Goal: Task Accomplishment & Management: Manage account settings

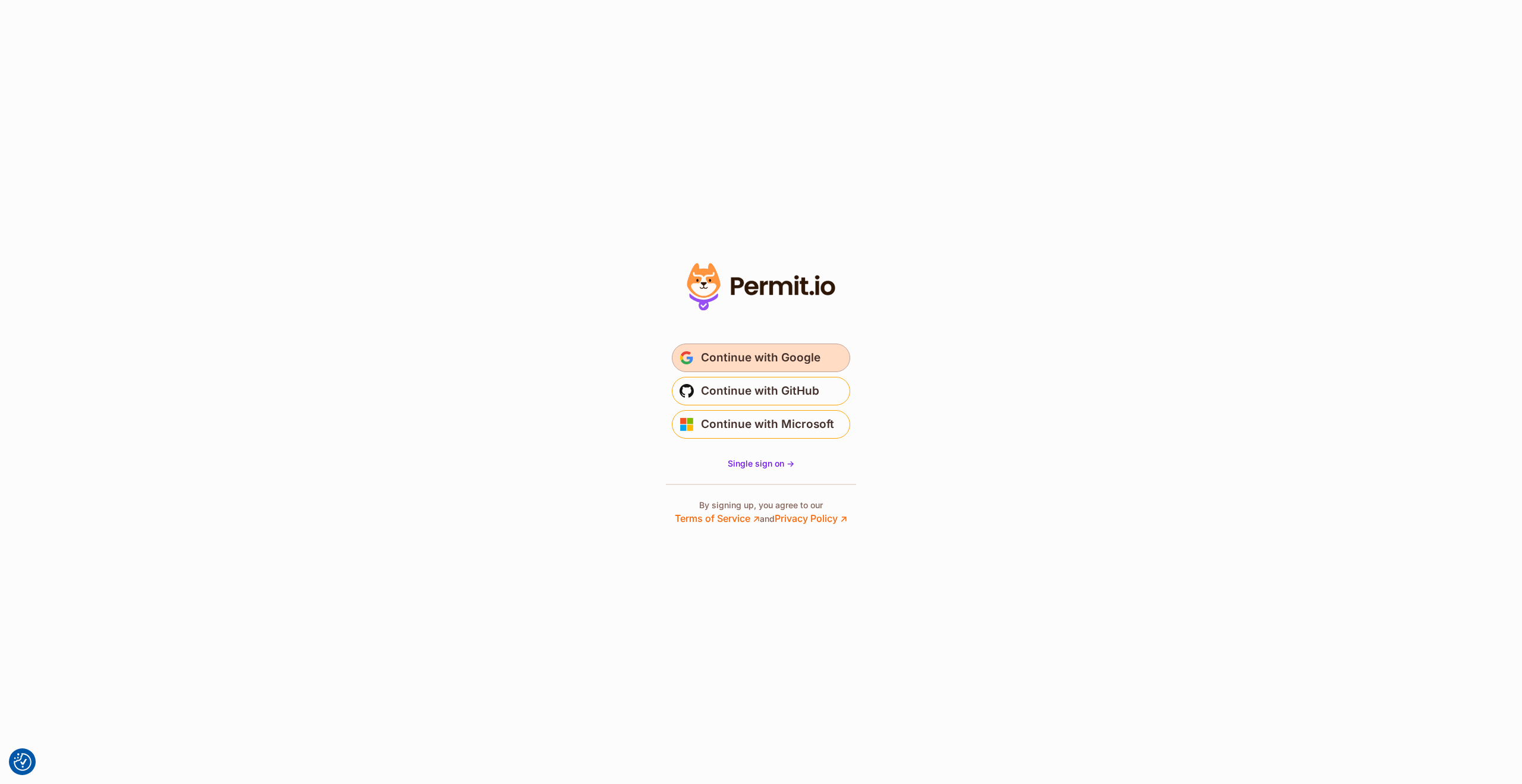
click at [750, 353] on span "Continue with Google" at bounding box center [761, 357] width 120 height 19
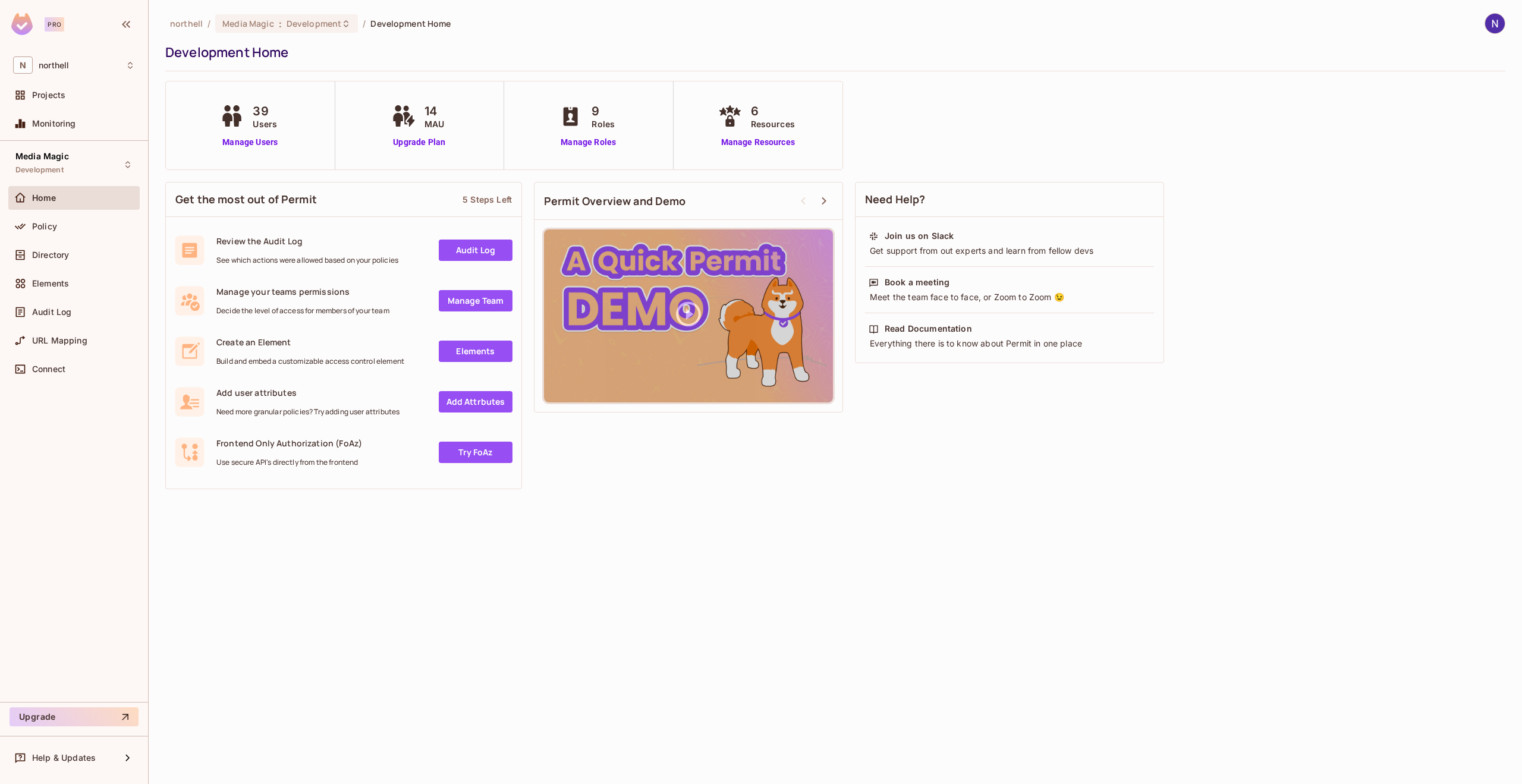
click at [253, 132] on div "39 Users Manage Users" at bounding box center [250, 125] width 66 height 46
click at [252, 141] on link "Manage Users" at bounding box center [250, 142] width 66 height 13
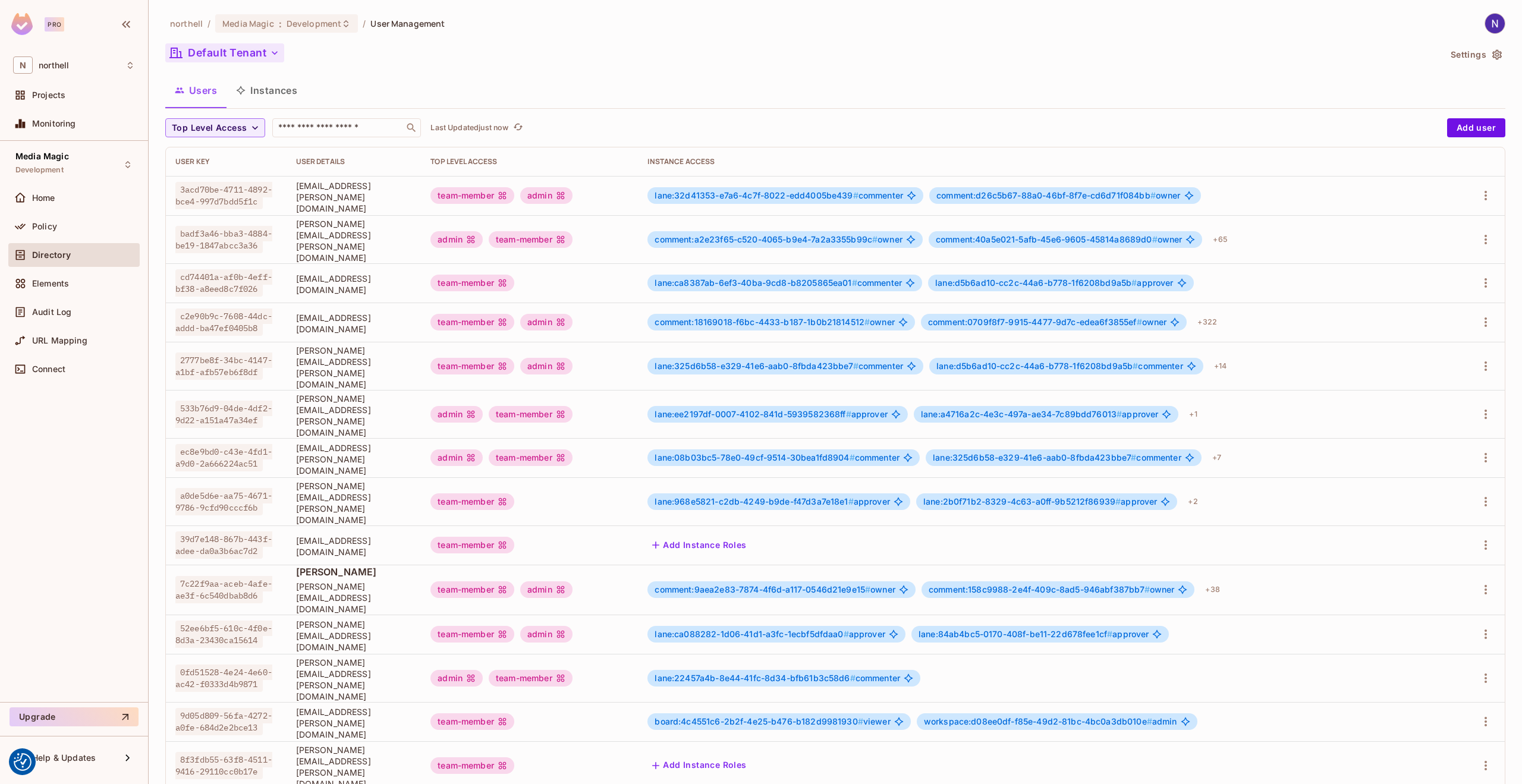
click at [272, 54] on icon "button" at bounding box center [275, 53] width 12 height 12
click at [229, 110] on span "All Tenants" at bounding box center [256, 107] width 132 height 11
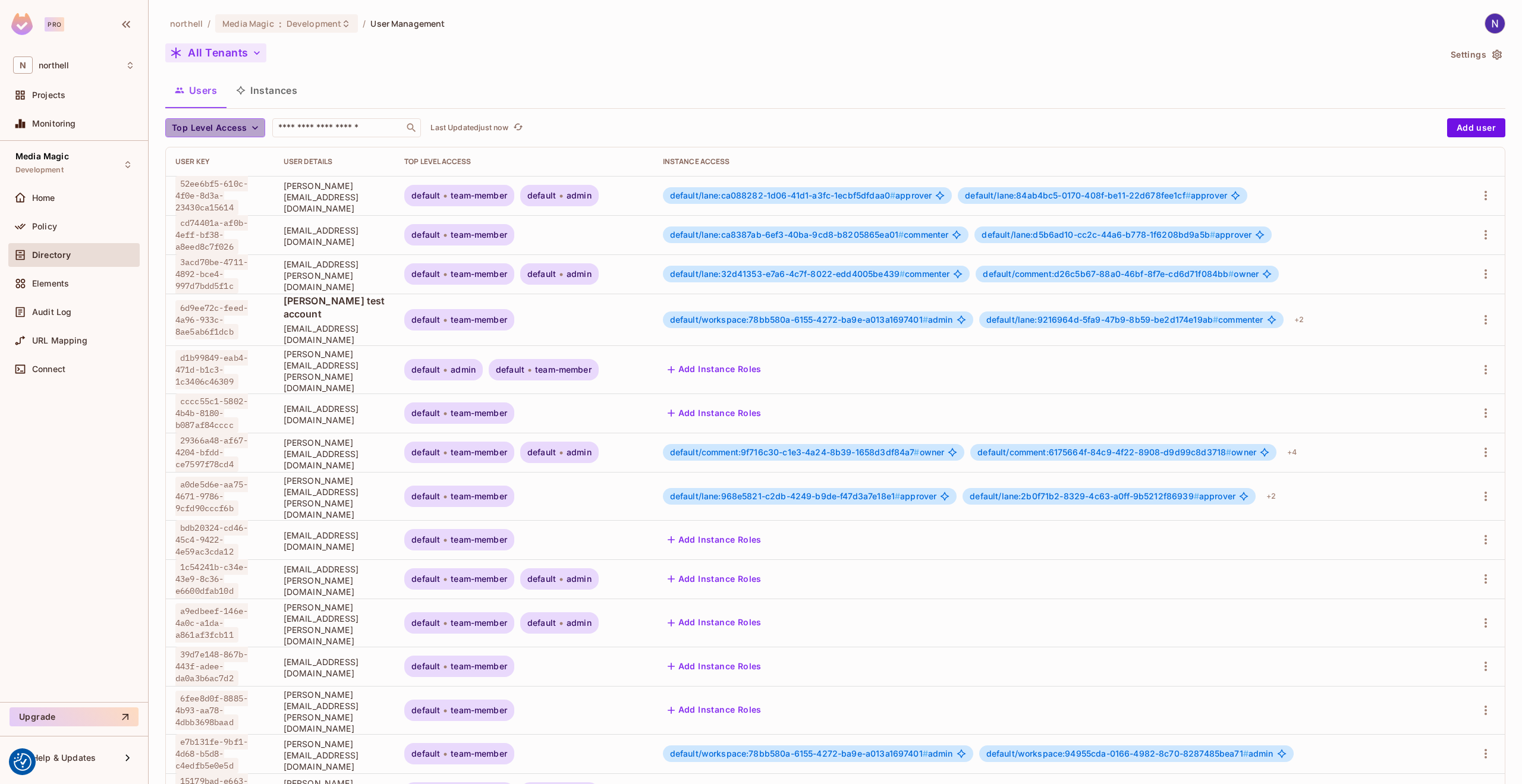
click at [254, 126] on icon "button" at bounding box center [255, 128] width 12 height 12
click at [387, 74] on div at bounding box center [761, 392] width 1522 height 784
click at [128, 160] on icon at bounding box center [127, 164] width 9 height 9
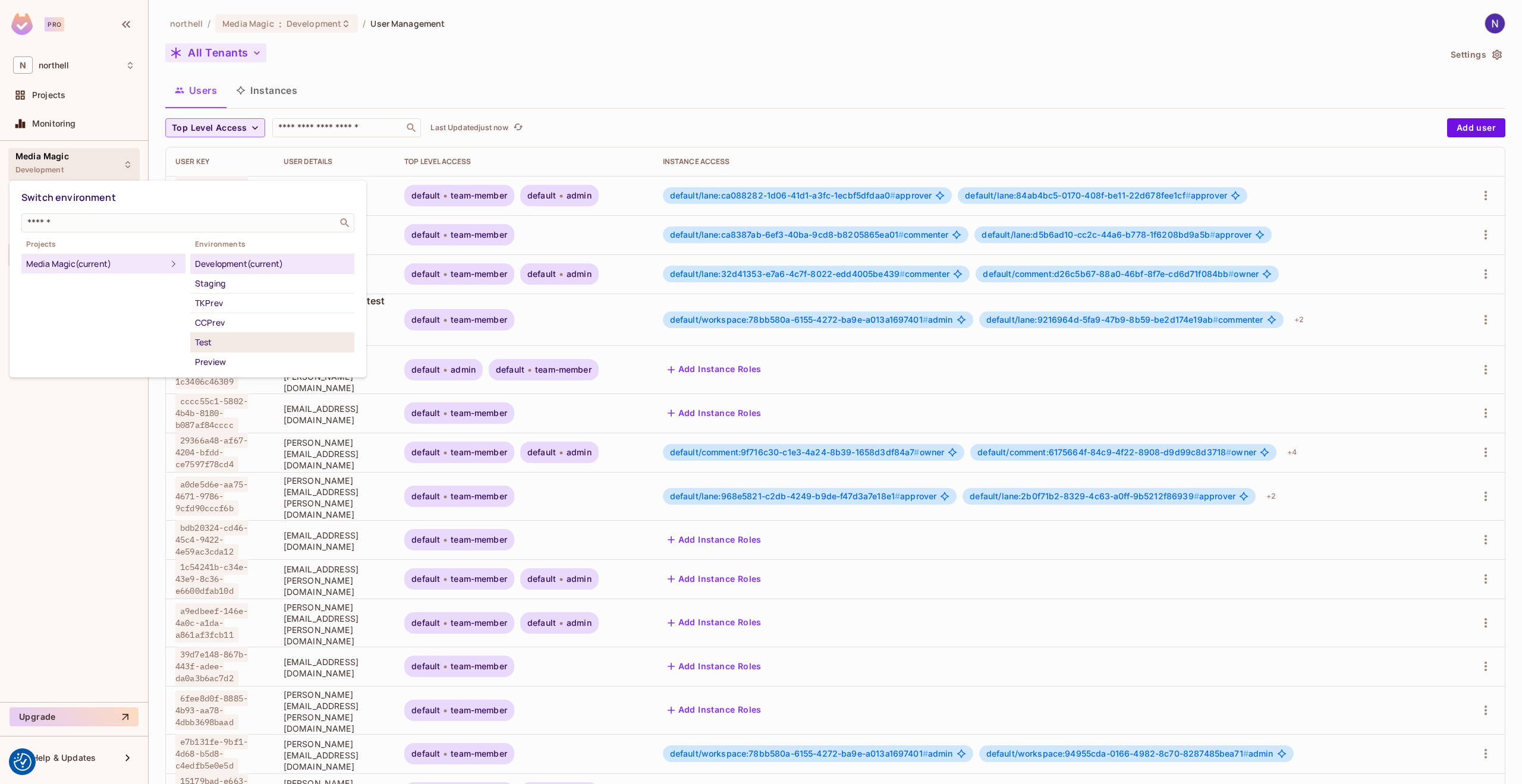
click at [206, 341] on div "Test" at bounding box center [272, 342] width 154 height 14
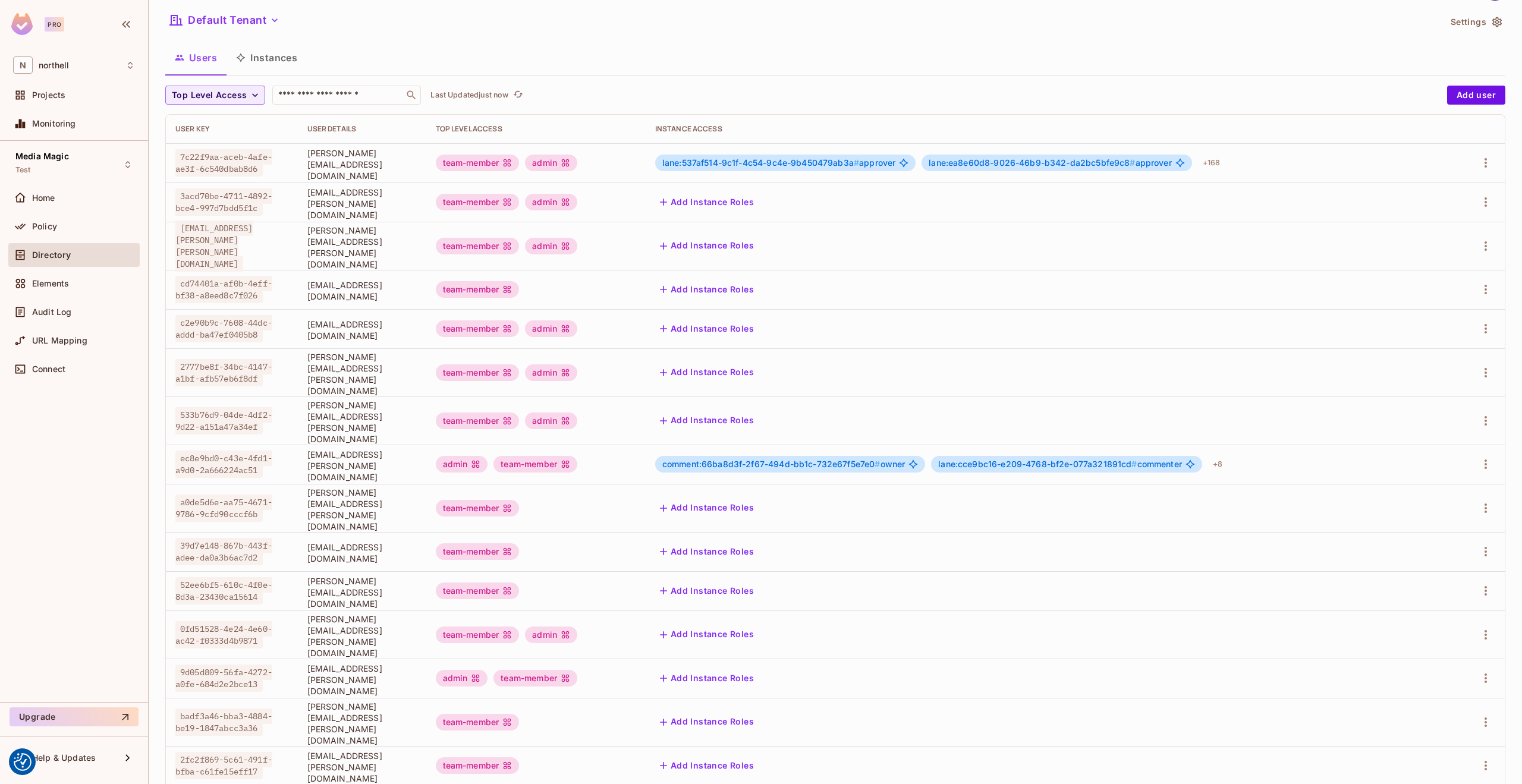
scroll to position [46, 0]
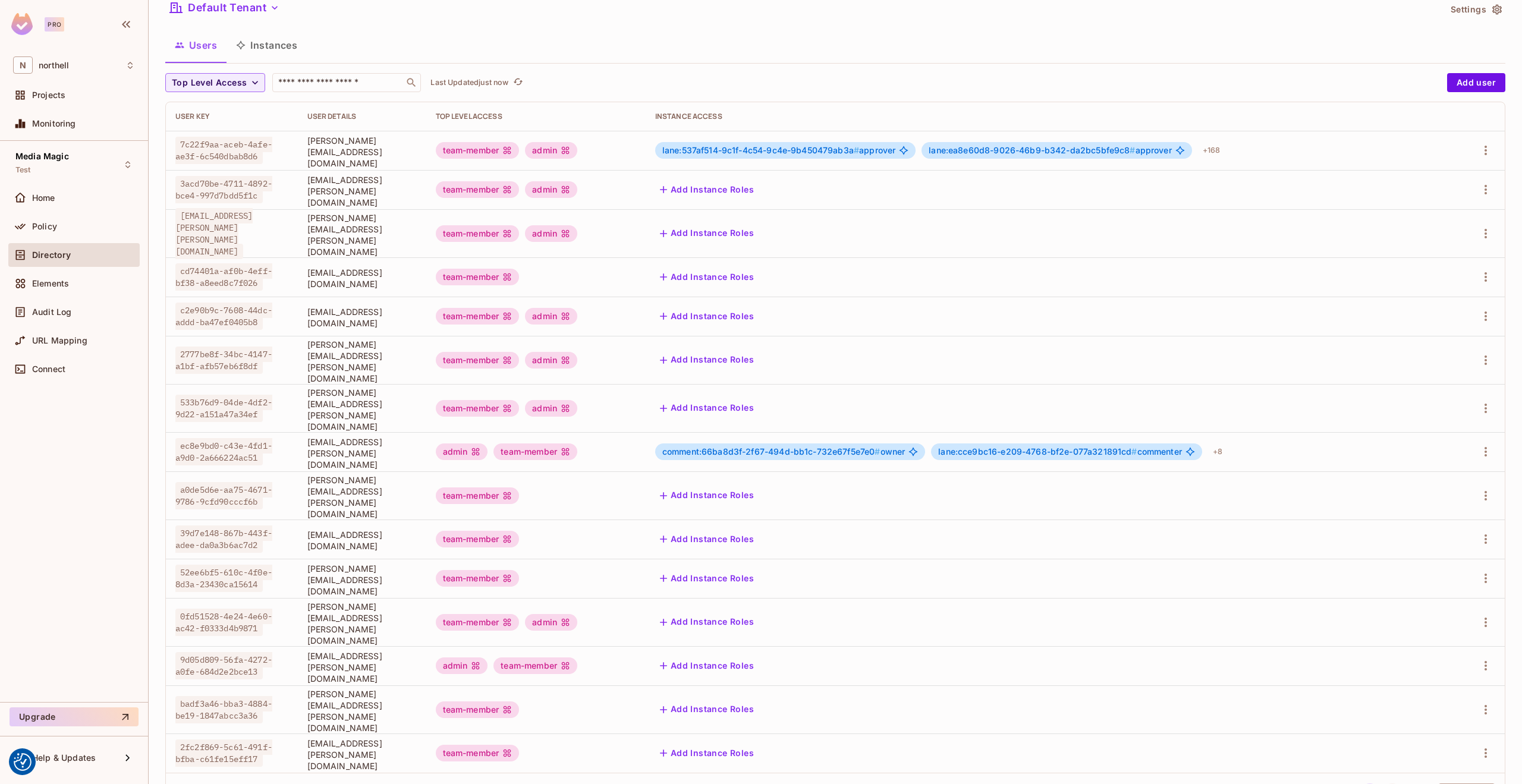
click at [1383, 783] on button "2" at bounding box center [1392, 792] width 19 height 19
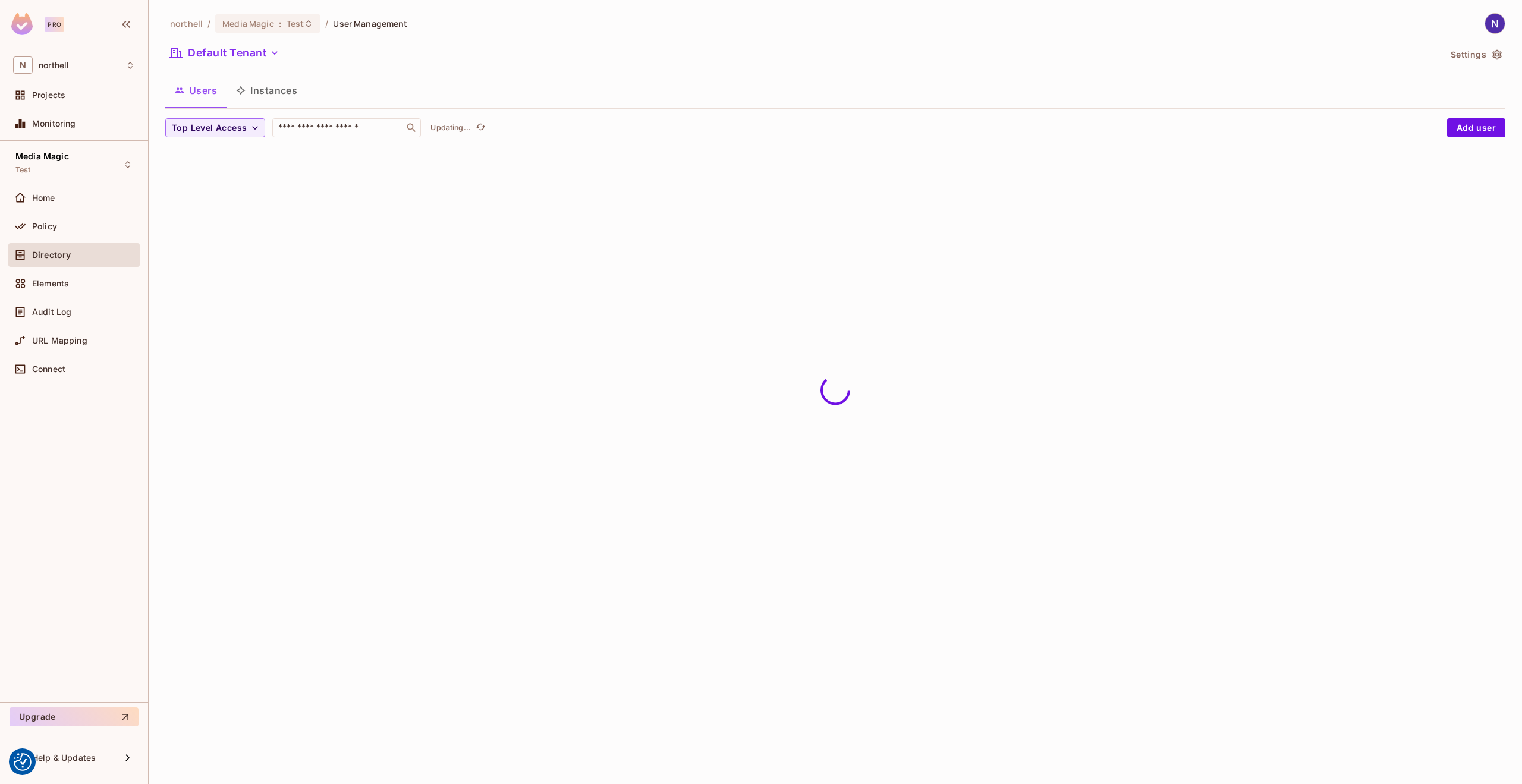
scroll to position [0, 0]
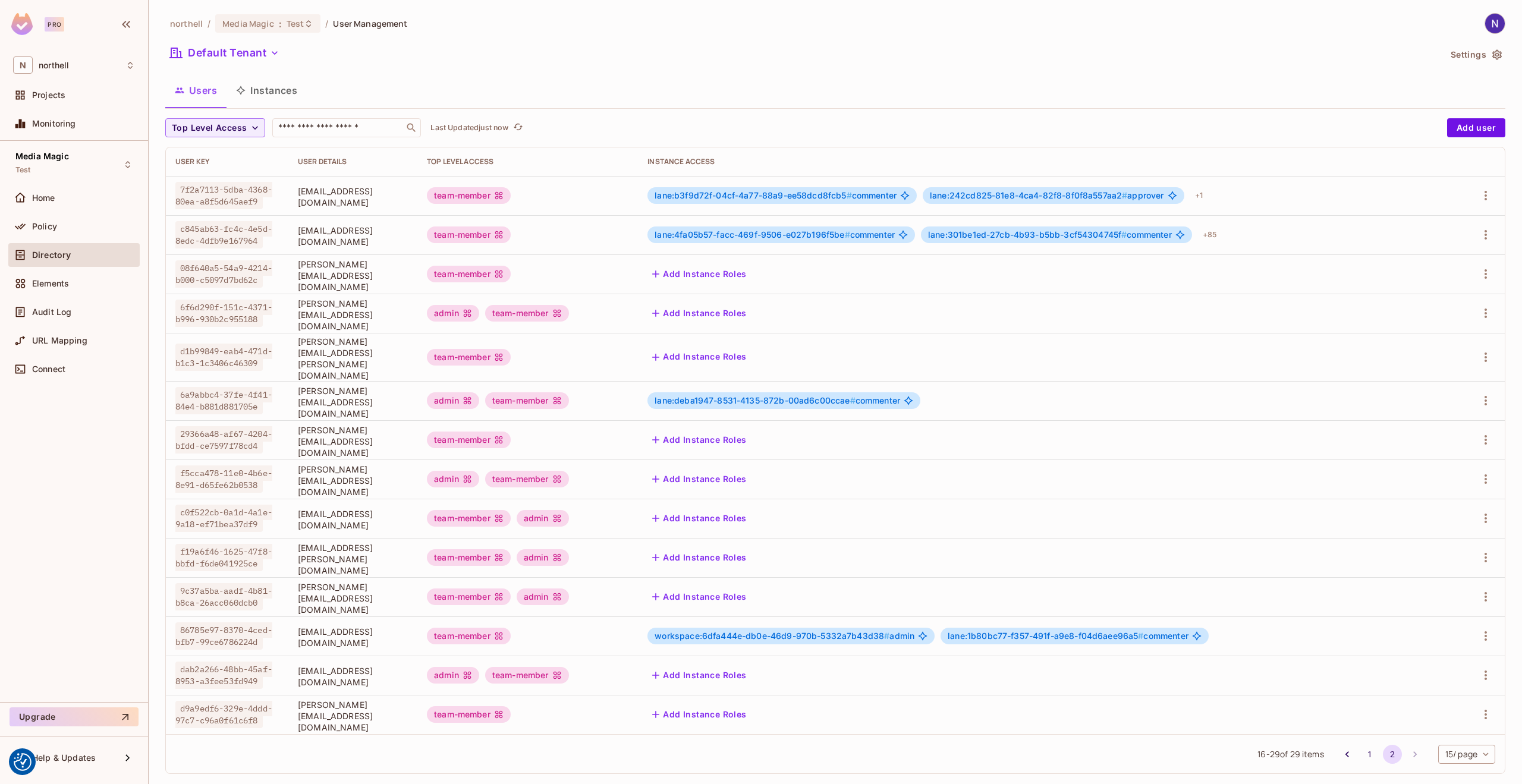
click at [511, 706] on div "team-member" at bounding box center [468, 715] width 83 height 17
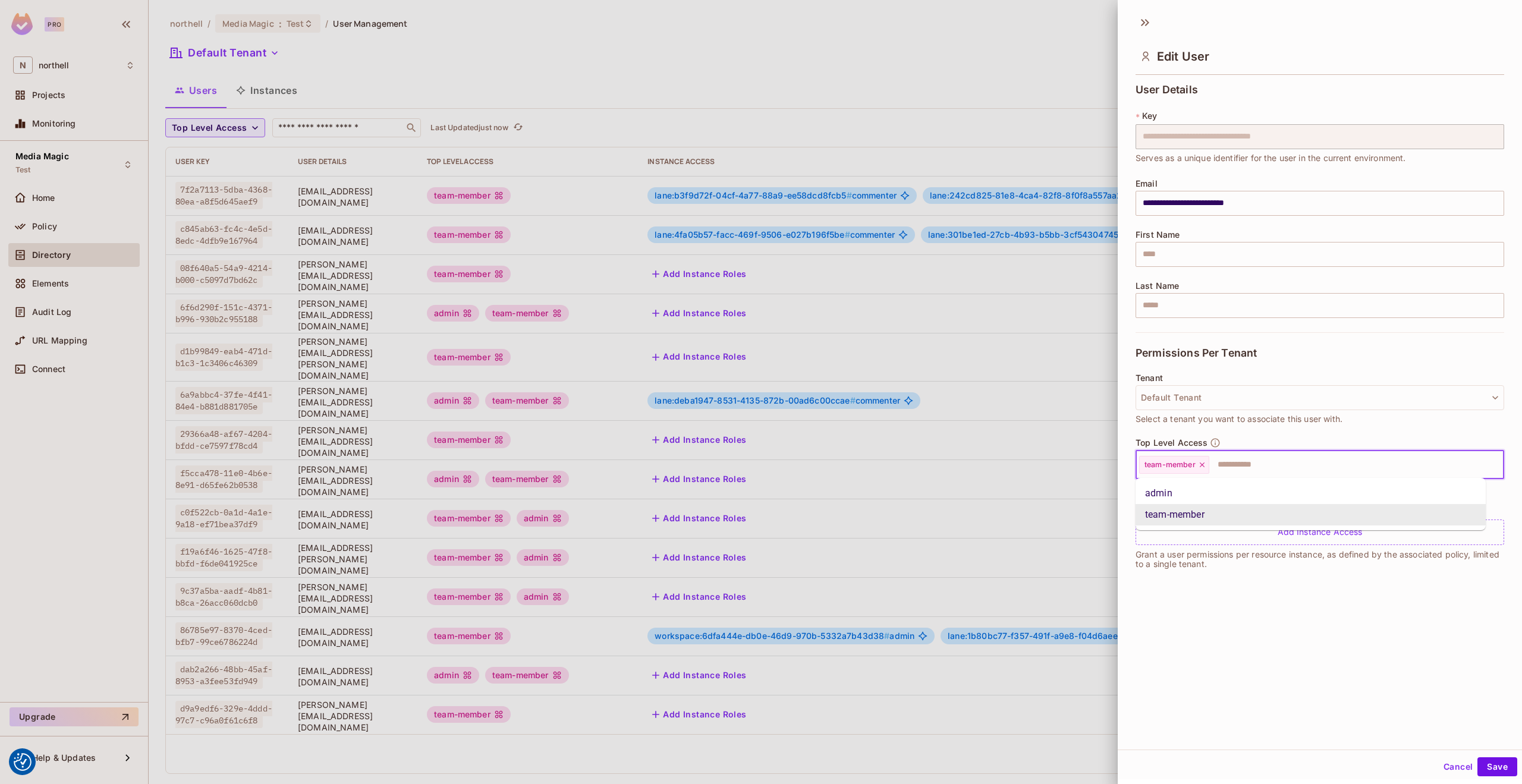
click at [1229, 467] on input "text" at bounding box center [1345, 464] width 271 height 24
click at [1166, 494] on li "admin" at bounding box center [1310, 492] width 350 height 21
click at [1487, 764] on button "Save" at bounding box center [1497, 766] width 40 height 19
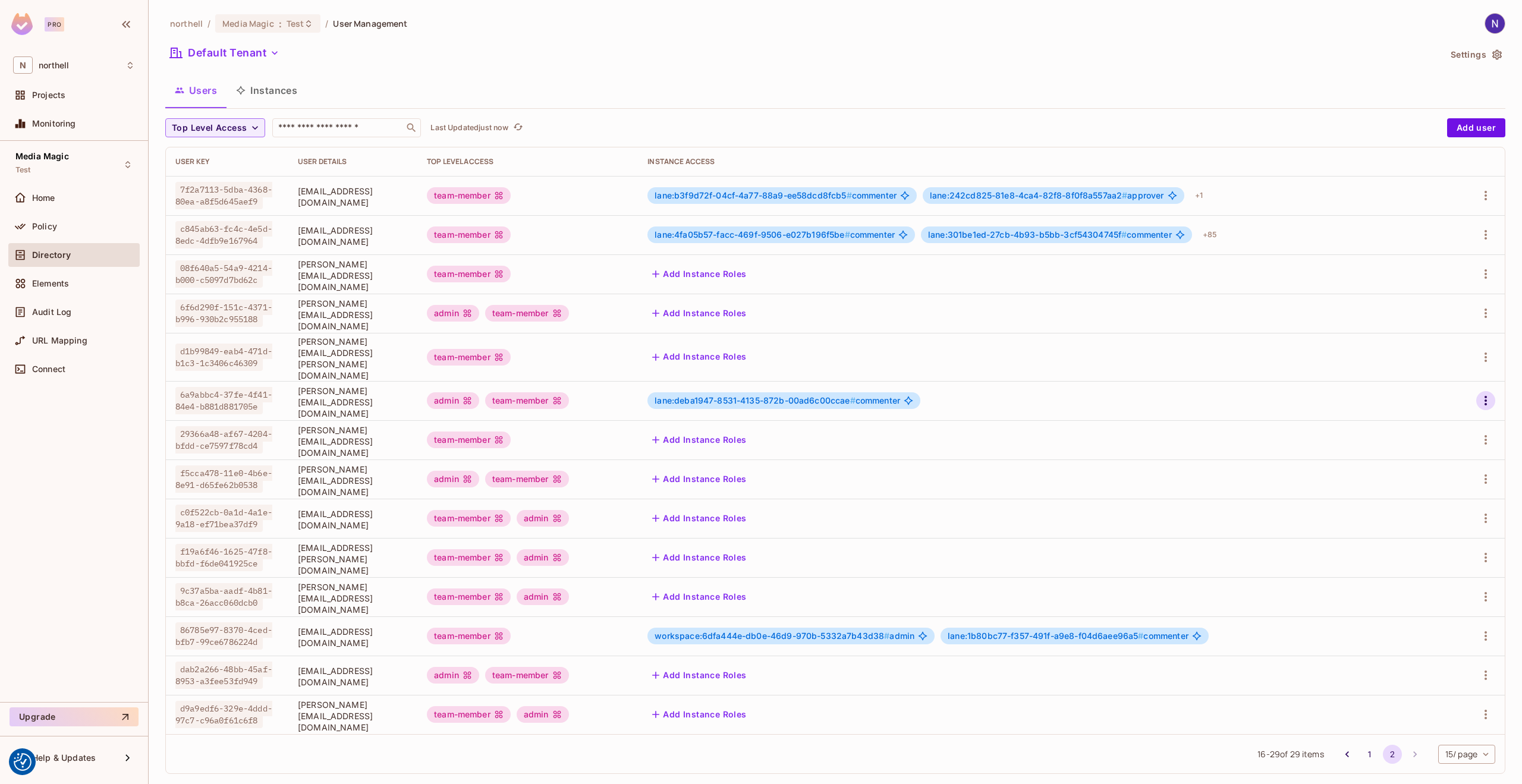
click at [1478, 394] on icon "button" at bounding box center [1485, 400] width 14 height 14
click at [1426, 470] on div "Delete User" at bounding box center [1429, 471] width 47 height 12
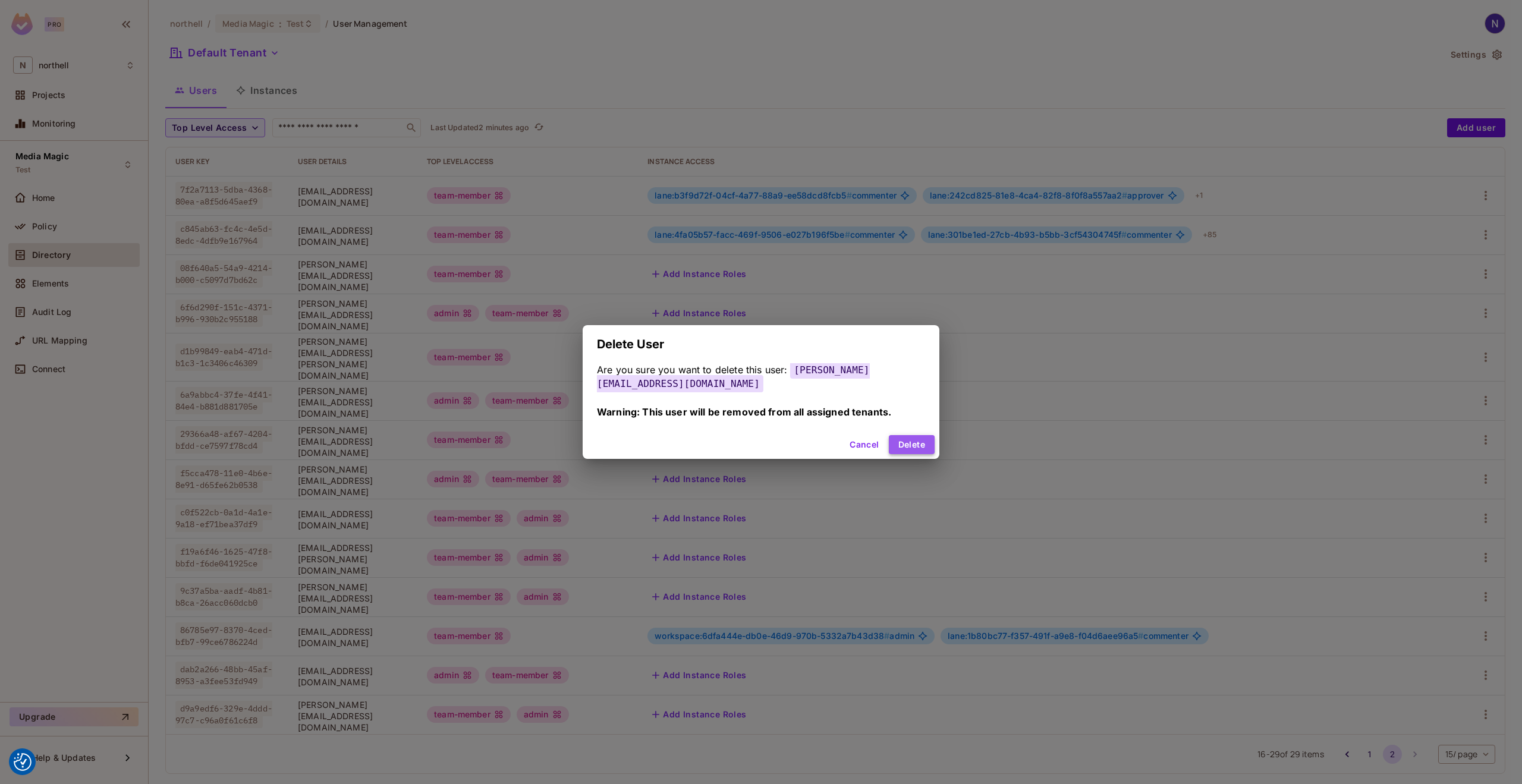
click at [913, 443] on button "Delete" at bounding box center [912, 444] width 46 height 19
